Goal: Task Accomplishment & Management: Use online tool/utility

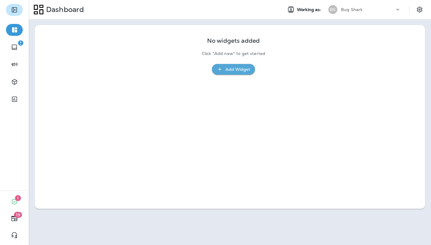
click at [9, 9] on button "Expand Sidebar" at bounding box center [14, 10] width 17 height 12
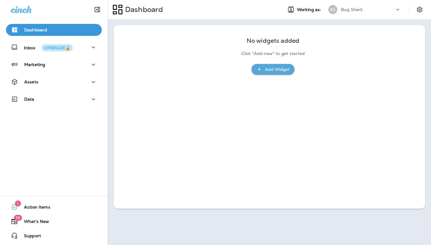
click at [72, 71] on div "Marketing" at bounding box center [54, 66] width 108 height 15
click at [72, 67] on div "Marketing" at bounding box center [54, 64] width 86 height 7
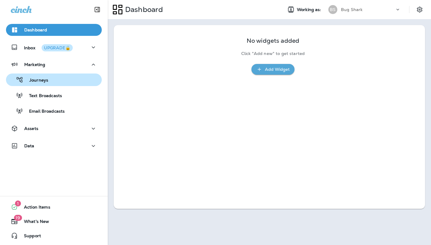
click at [65, 80] on div "Journeys" at bounding box center [53, 79] width 91 height 9
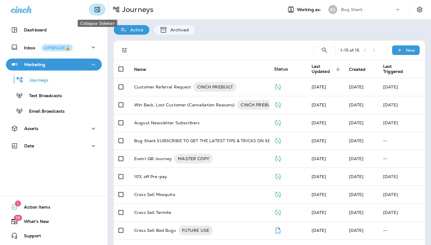
click at [97, 13] on icon "Collapse Sidebar" at bounding box center [97, 9] width 7 height 7
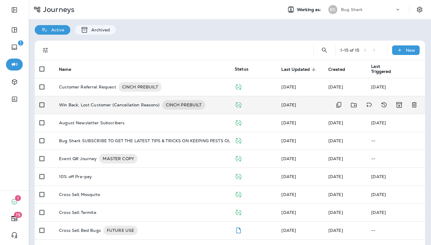
click at [134, 105] on p "Win Back, Lost Customer (Cancellation Reasons)" at bounding box center [109, 105] width 101 height 10
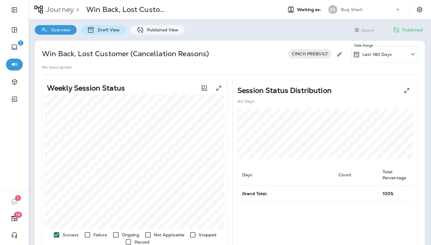
click at [105, 34] on div "Draft View" at bounding box center [103, 30] width 45 height 10
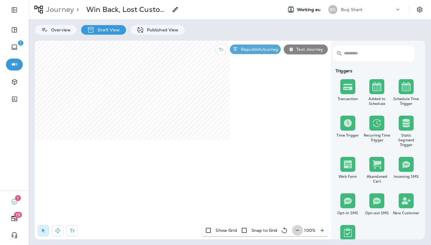
click at [297, 231] on icon "button" at bounding box center [297, 231] width 6 height 6
click at [250, 53] on button "Republish Journey" at bounding box center [255, 50] width 51 height 10
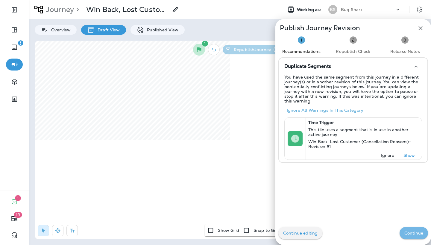
click at [411, 232] on p "Continue" at bounding box center [413, 233] width 19 height 5
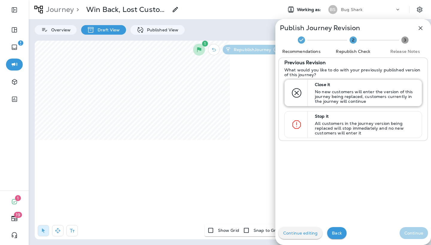
click at [372, 85] on p "Close it" at bounding box center [365, 84] width 101 height 5
click at [408, 232] on p "Continue" at bounding box center [413, 233] width 19 height 5
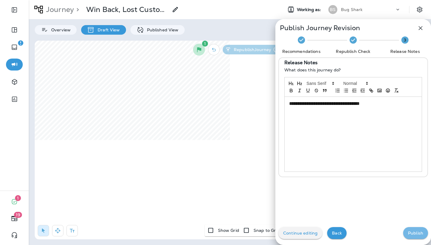
click at [419, 237] on button "Publish" at bounding box center [415, 233] width 25 height 12
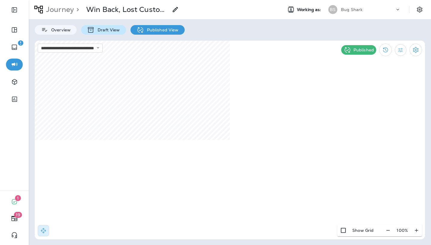
click at [103, 30] on p "Draft View" at bounding box center [107, 30] width 25 height 5
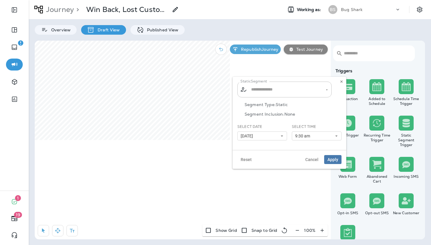
type input "**********"
click at [283, 137] on icon at bounding box center [282, 136] width 4 height 4
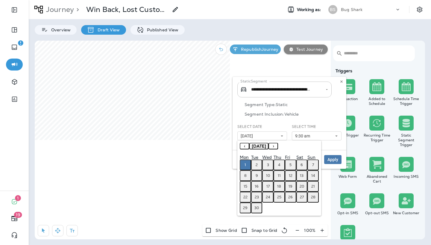
click at [258, 165] on abbr "2" at bounding box center [256, 165] width 2 height 5
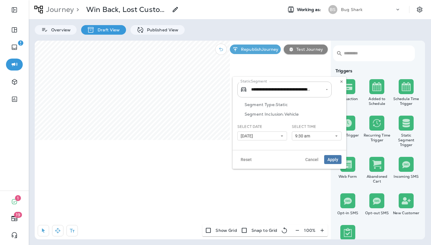
click at [338, 133] on button "9:30 am" at bounding box center [317, 136] width 50 height 9
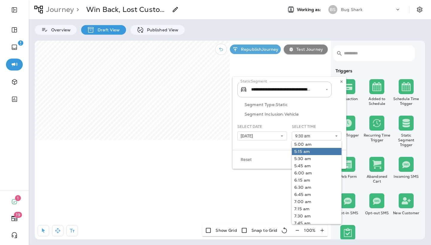
scroll to position [155, 0]
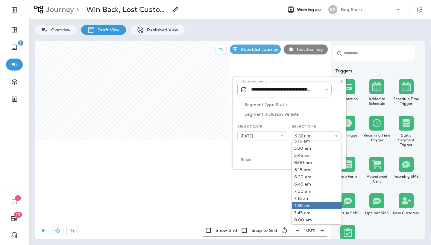
click at [308, 207] on link "7:30 am" at bounding box center [317, 205] width 50 height 7
click at [282, 154] on div "Reset Cancel Apply" at bounding box center [289, 159] width 114 height 19
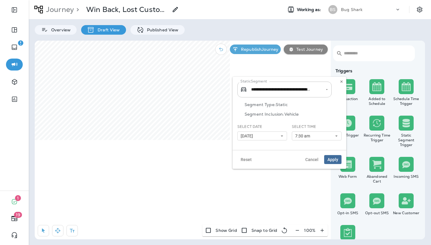
click at [333, 158] on span "Apply" at bounding box center [332, 160] width 11 height 4
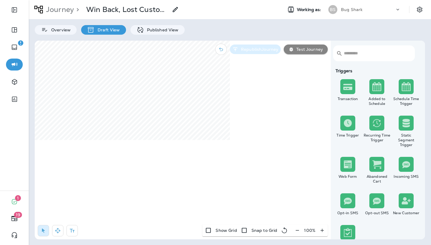
click at [265, 49] on p "Republish Journey" at bounding box center [258, 49] width 40 height 5
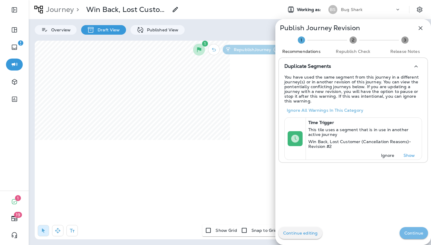
click at [415, 237] on button "Continue" at bounding box center [413, 233] width 28 height 12
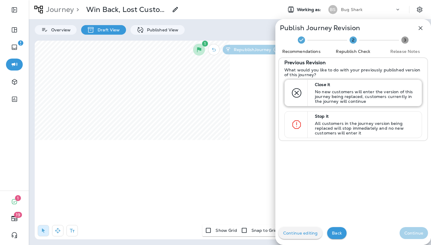
click at [395, 98] on p "No new customers will enter the version of this journey being replaced, custome…" at bounding box center [365, 96] width 101 height 14
click at [414, 237] on button "Continue" at bounding box center [413, 233] width 28 height 12
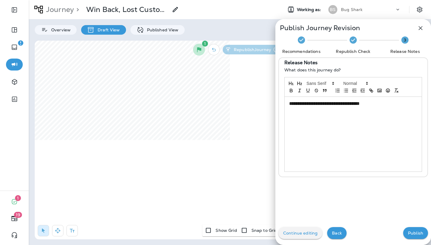
click at [419, 239] on button "Publish" at bounding box center [415, 233] width 25 height 12
